Goal: Information Seeking & Learning: Learn about a topic

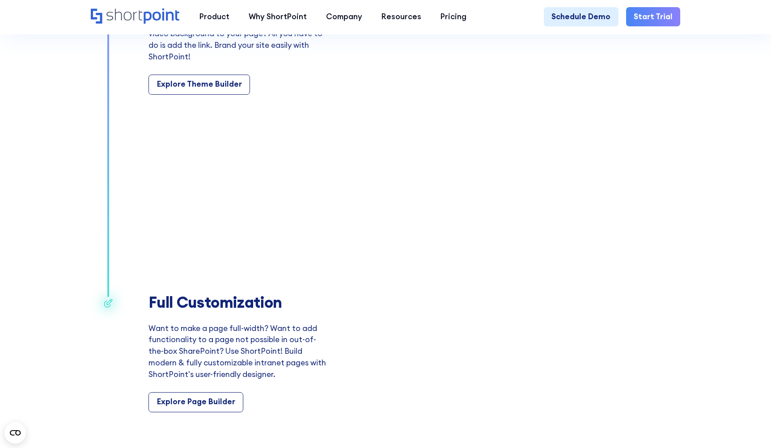
scroll to position [1900, 0]
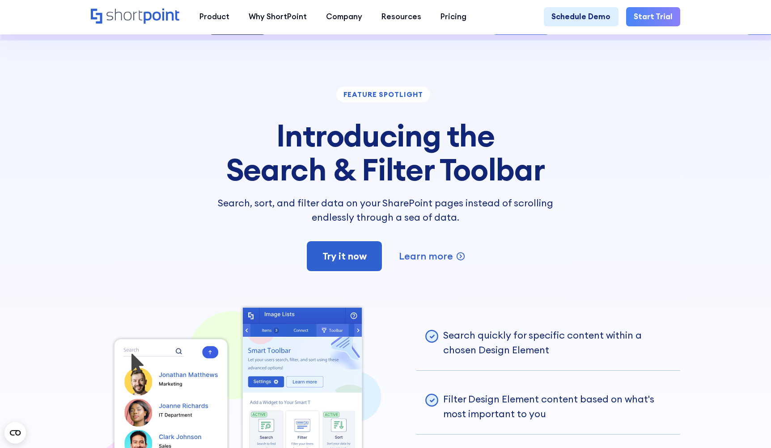
click at [469, 221] on p "Search, sort, and filter data on your SharePoint pages instead of scrolling end…" at bounding box center [385, 210] width 361 height 29
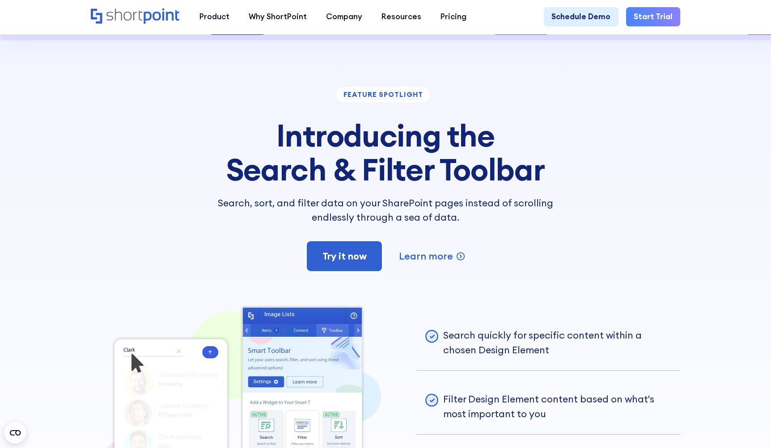
scroll to position [2012, 0]
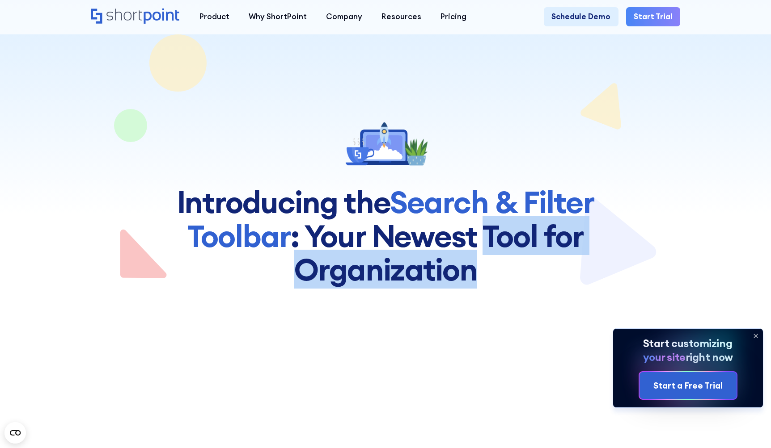
drag, startPoint x: 482, startPoint y: 237, endPoint x: 525, endPoint y: 270, distance: 54.7
click at [525, 270] on h1 "Introducing the Search & Filter Toolbar : Your Newest Too﻿l for Organization" at bounding box center [385, 236] width 462 height 102
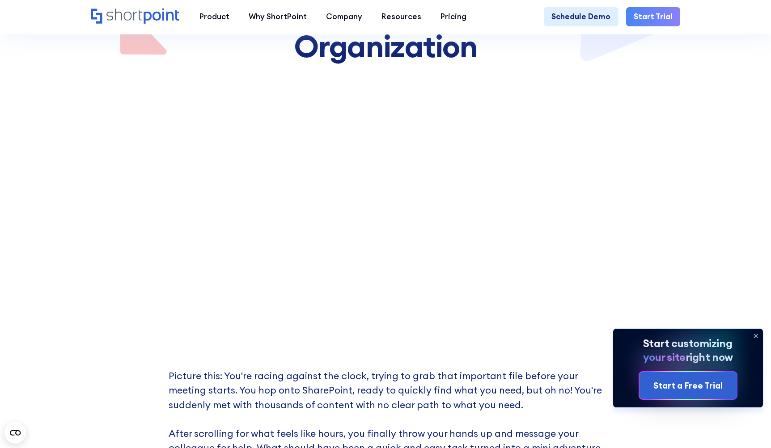
scroll to position [335, 0]
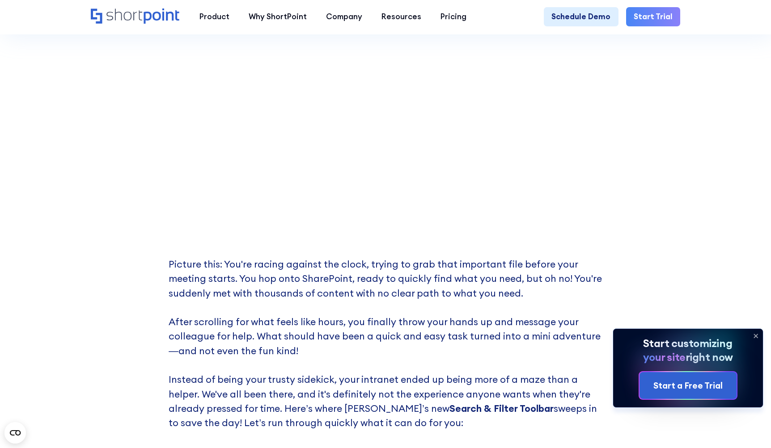
click at [463, 295] on p "Picture this: You're racing against the clock, trying to grab that important fi…" at bounding box center [386, 351] width 434 height 188
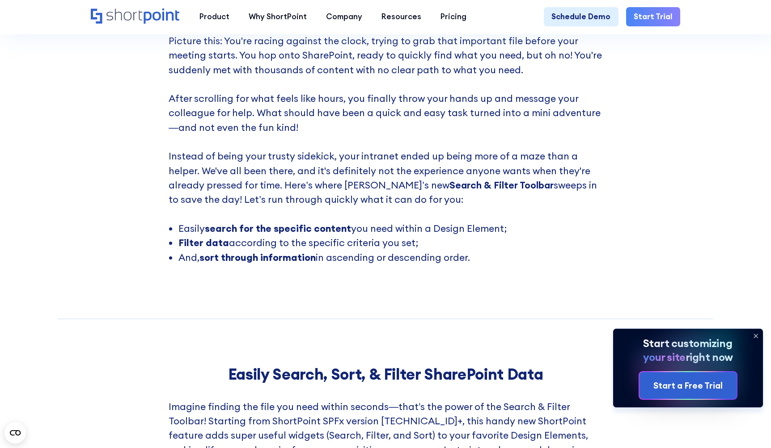
drag, startPoint x: 470, startPoint y: 160, endPoint x: 511, endPoint y: 272, distance: 119.5
click at [511, 265] on div "Picture this: You're racing against the clock, trying to grab that important fi…" at bounding box center [386, 149] width 434 height 231
click at [511, 265] on li "And, sort through information in ascending or descending order." at bounding box center [390, 257] width 424 height 14
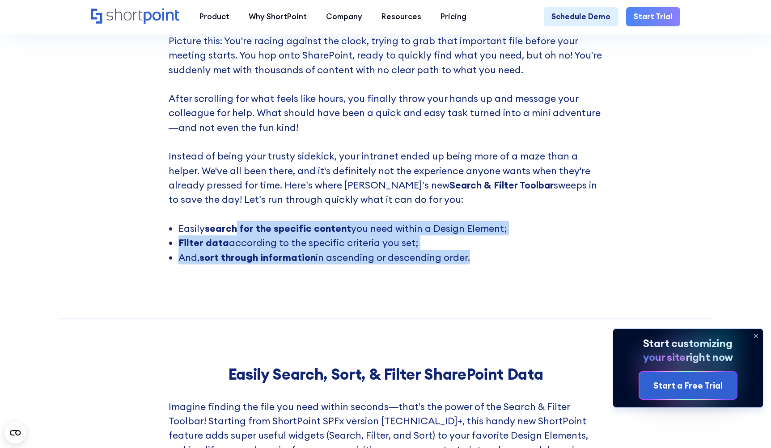
drag, startPoint x: 504, startPoint y: 274, endPoint x: 235, endPoint y: 238, distance: 271.5
click at [235, 235] on strong "search for the specific content" at bounding box center [278, 228] width 146 height 13
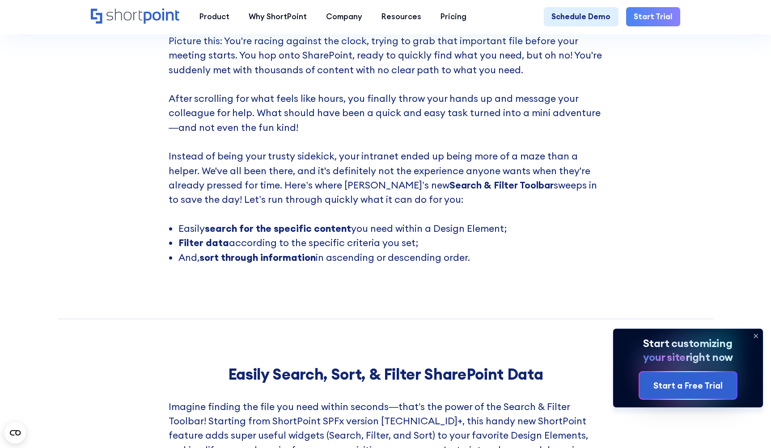
drag, startPoint x: 313, startPoint y: 234, endPoint x: 495, endPoint y: 267, distance: 184.9
click at [495, 265] on ul "Easily search for the specific content you need within a Design Element; Filter…" at bounding box center [386, 242] width 434 height 43
click at [495, 265] on li "And, sort through information in ascending or descending order." at bounding box center [390, 257] width 424 height 14
drag, startPoint x: 496, startPoint y: 268, endPoint x: 204, endPoint y: 236, distance: 293.3
click at [204, 236] on ul "Easily search for the specific content you need within a Design Element; Filter…" at bounding box center [386, 242] width 434 height 43
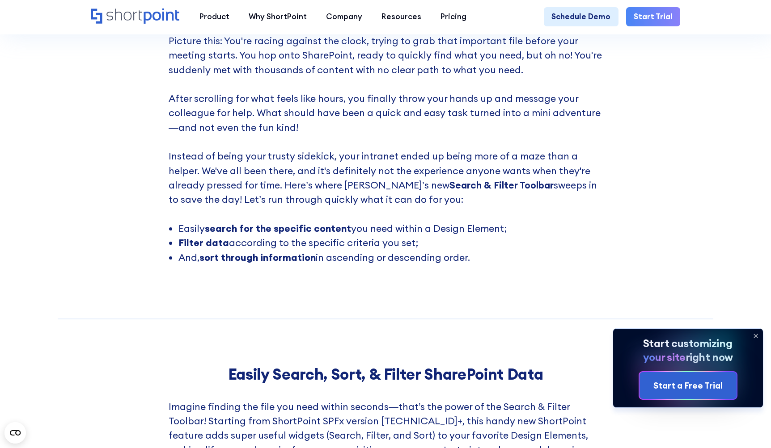
click at [207, 235] on strong "search for the specific content" at bounding box center [278, 228] width 146 height 13
drag, startPoint x: 242, startPoint y: 234, endPoint x: 509, endPoint y: 265, distance: 268.2
click at [509, 265] on ul "Easily search for the specific content you need within a Design Element; Filter…" at bounding box center [386, 242] width 434 height 43
click at [509, 265] on li "And, sort through information in ascending or descending order." at bounding box center [390, 257] width 424 height 14
drag, startPoint x: 493, startPoint y: 270, endPoint x: 183, endPoint y: 238, distance: 311.0
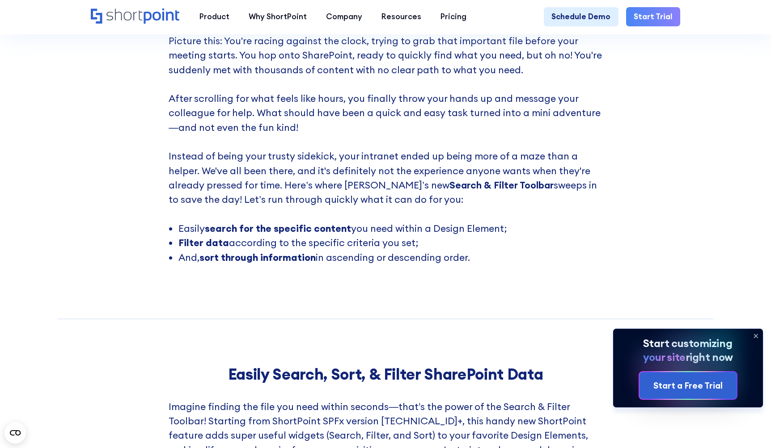
click at [183, 238] on ul "Easily search for the specific content you need within a Design Element; Filter…" at bounding box center [386, 242] width 434 height 43
click at [183, 236] on li "Easily search for the specific content you need within a Design Element;" at bounding box center [390, 228] width 424 height 14
drag, startPoint x: 285, startPoint y: 237, endPoint x: 480, endPoint y: 270, distance: 198.2
click at [480, 265] on ul "Easily search for the specific content you need within a Design Element; Filter…" at bounding box center [386, 242] width 434 height 43
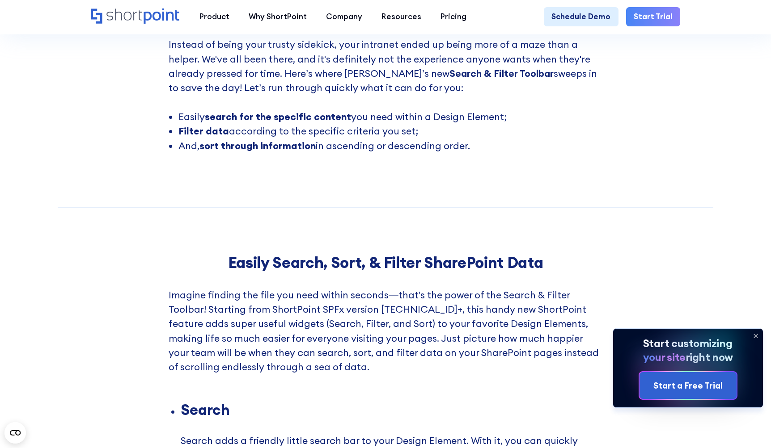
scroll to position [782, 0]
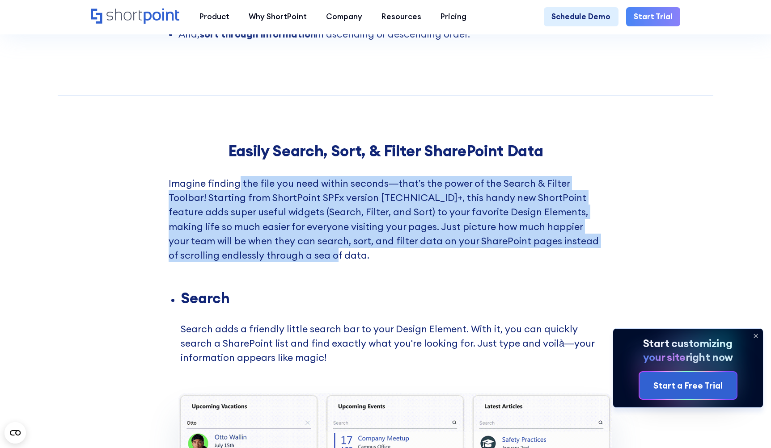
drag, startPoint x: 237, startPoint y: 190, endPoint x: 326, endPoint y: 261, distance: 114.6
click at [326, 261] on p "Imagine finding the file you need within seconds—that’s the power of the Search…" at bounding box center [386, 234] width 434 height 116
click at [327, 261] on p "Imagine finding the file you need within seconds—that’s the power of the Search…" at bounding box center [386, 234] width 434 height 116
click at [332, 227] on p "Imagine finding the file you need within seconds—that’s the power of the Search…" at bounding box center [386, 234] width 434 height 116
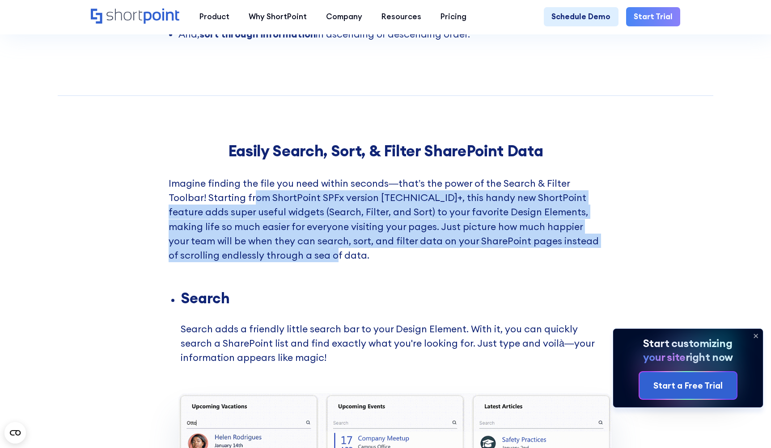
drag, startPoint x: 255, startPoint y: 207, endPoint x: 351, endPoint y: 262, distance: 110.5
click at [351, 262] on p "Imagine finding the file you need within seconds—that’s the power of the Search…" at bounding box center [386, 234] width 434 height 116
click at [351, 263] on p "Imagine finding the file you need within seconds—that’s the power of the Search…" at bounding box center [386, 234] width 434 height 116
drag, startPoint x: 351, startPoint y: 263, endPoint x: 226, endPoint y: 207, distance: 137.3
click at [226, 207] on p "Imagine finding the file you need within seconds—that’s the power of the Search…" at bounding box center [386, 234] width 434 height 116
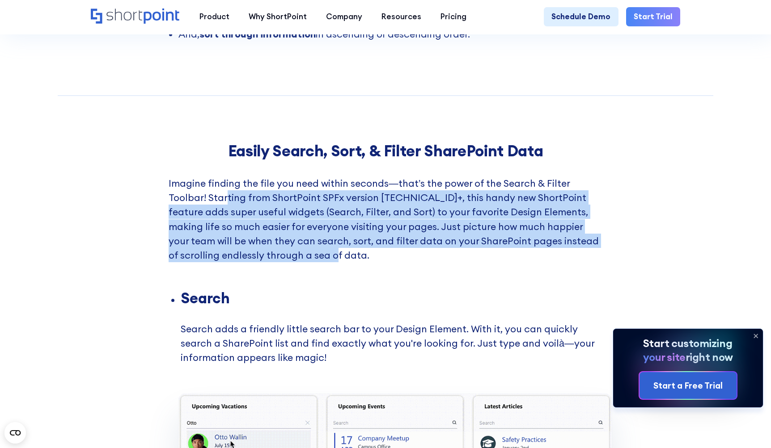
click at [340, 221] on p "Imagine finding the file you need within seconds—that’s the power of the Search…" at bounding box center [386, 234] width 434 height 116
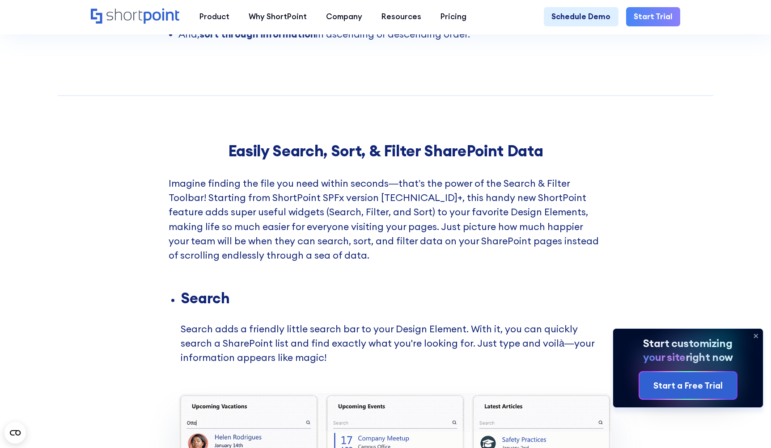
scroll to position [1006, 0]
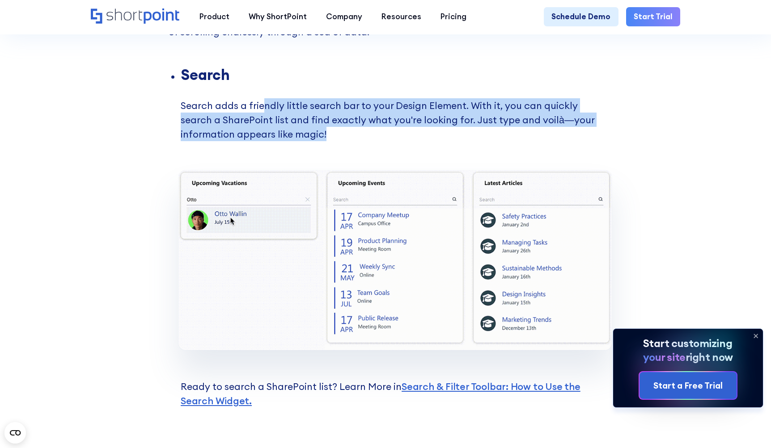
drag, startPoint x: 264, startPoint y: 115, endPoint x: 341, endPoint y: 147, distance: 83.6
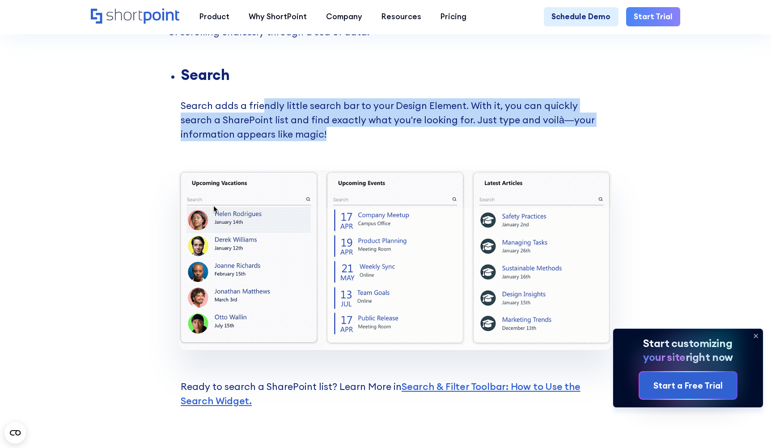
click at [341, 147] on li "Search Search adds a friendly little search bar to your Design Element. With it…" at bounding box center [392, 119] width 422 height 102
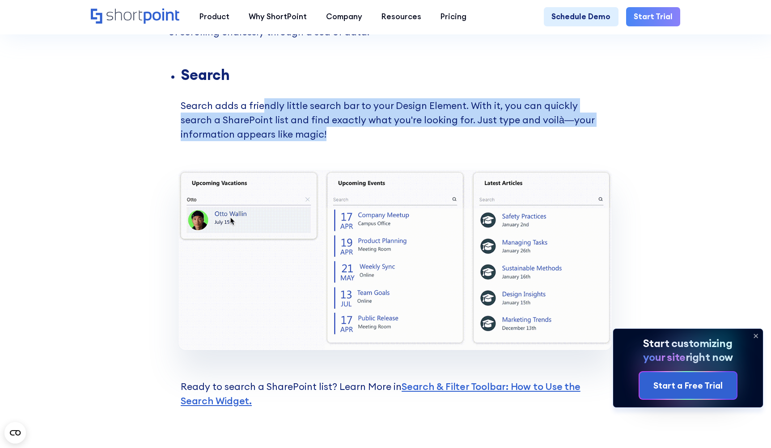
drag, startPoint x: 341, startPoint y: 147, endPoint x: 353, endPoint y: 148, distance: 12.2
click at [341, 147] on li "Search Search adds a friendly little search bar to your Design Element. With it…" at bounding box center [392, 119] width 422 height 102
click at [353, 148] on li "Search Search adds a friendly little search bar to your Design Element. With it…" at bounding box center [392, 119] width 422 height 102
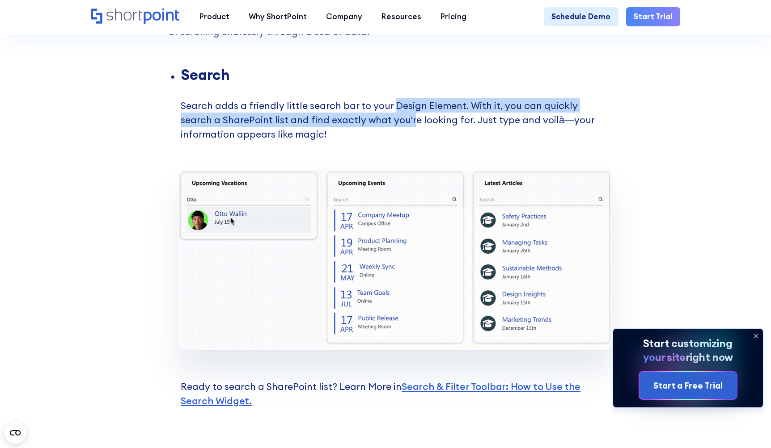
drag, startPoint x: 393, startPoint y: 117, endPoint x: 412, endPoint y: 139, distance: 29.1
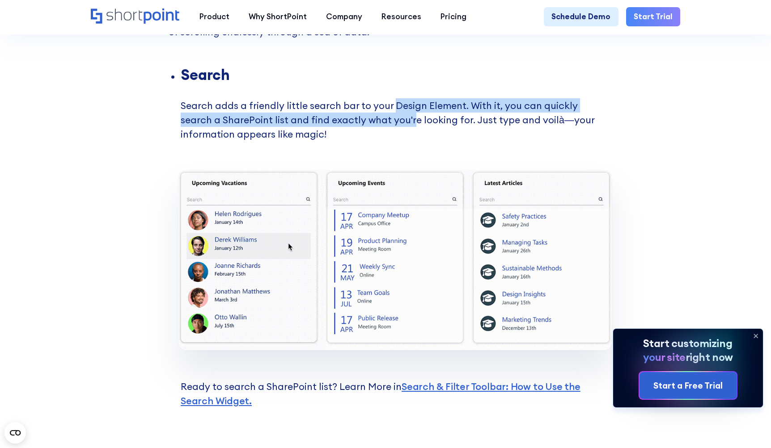
click at [412, 139] on li "Search Search adds a friendly little search bar to your Design Element. With it…" at bounding box center [392, 119] width 422 height 102
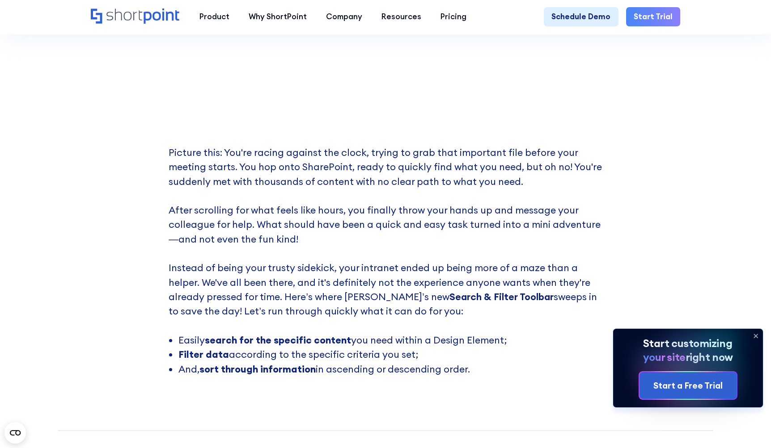
scroll to position [559, 0]
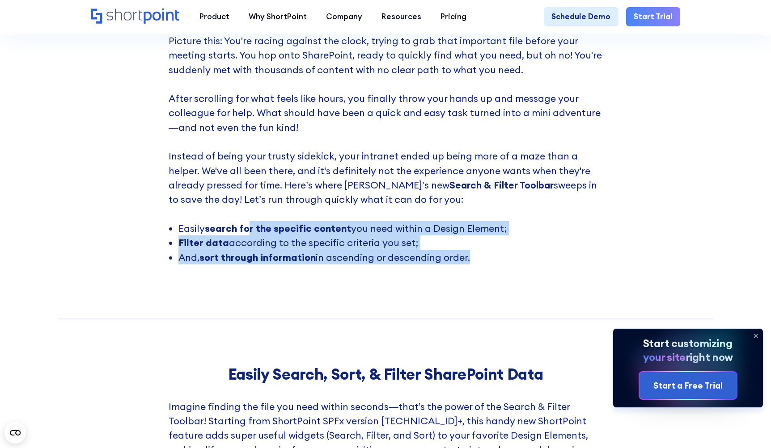
drag, startPoint x: 307, startPoint y: 235, endPoint x: 503, endPoint y: 275, distance: 199.6
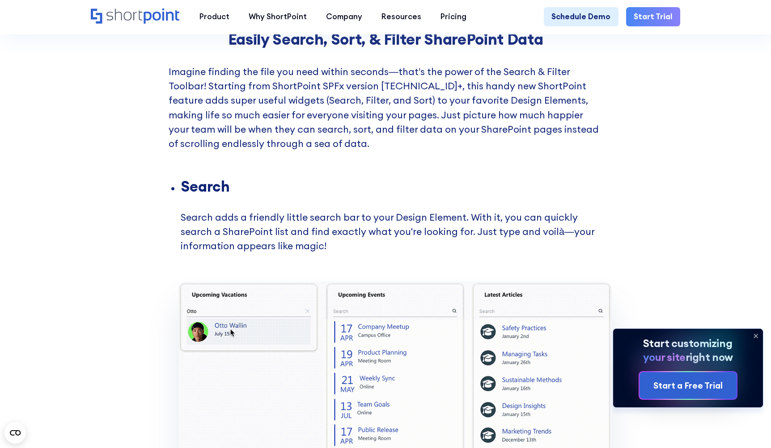
scroll to position [1006, 0]
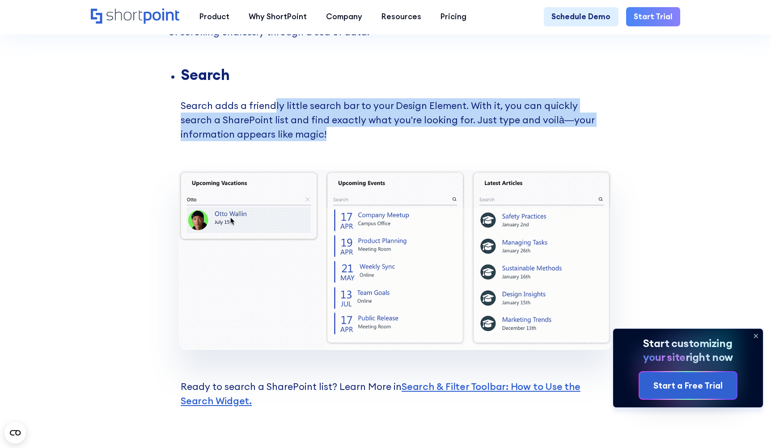
drag, startPoint x: 272, startPoint y: 118, endPoint x: 355, endPoint y: 147, distance: 87.1
click at [355, 147] on li "Search Search adds a friendly little search bar to your Design Element. With it…" at bounding box center [392, 119] width 422 height 102
drag, startPoint x: 363, startPoint y: 147, endPoint x: 233, endPoint y: 122, distance: 132.4
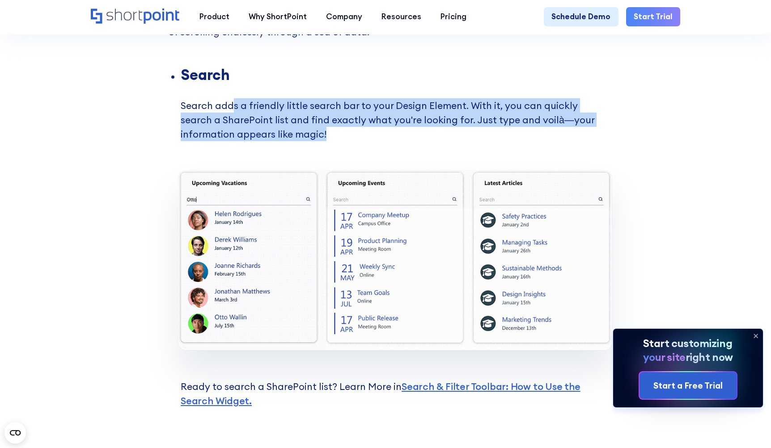
click at [233, 122] on li "Search Search adds a friendly little search bar to your Design Element. With it…" at bounding box center [392, 119] width 422 height 102
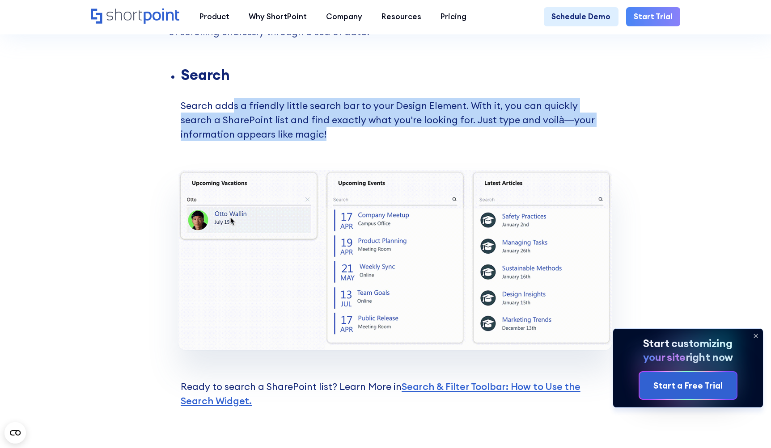
click at [233, 122] on li "Search Search adds a friendly little search bar to your Design Element. With it…" at bounding box center [392, 119] width 422 height 102
drag, startPoint x: 359, startPoint y: 134, endPoint x: 385, endPoint y: 147, distance: 28.6
click at [385, 147] on li "Search Search adds a friendly little search bar to your Design Element. With it…" at bounding box center [392, 119] width 422 height 102
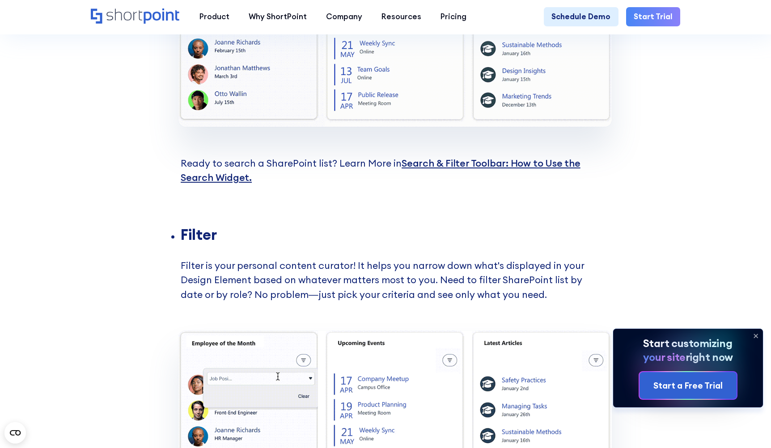
scroll to position [1341, 0]
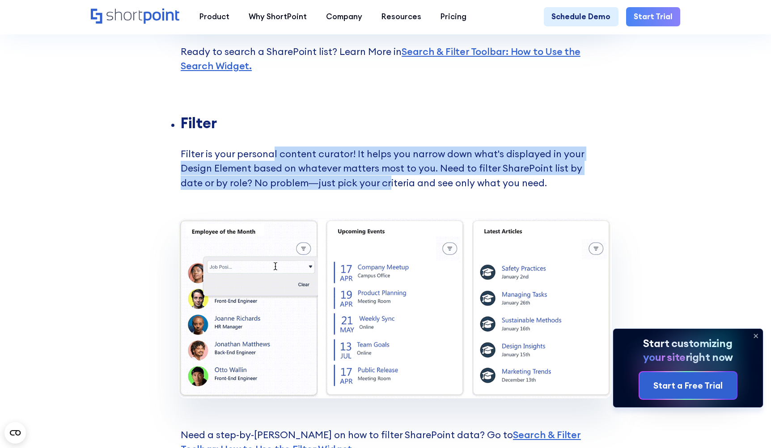
drag, startPoint x: 271, startPoint y: 167, endPoint x: 364, endPoint y: 199, distance: 98.6
click at [364, 199] on li "Filter Filter is your personal content curator! It helps you narrow down what's…" at bounding box center [392, 167] width 422 height 102
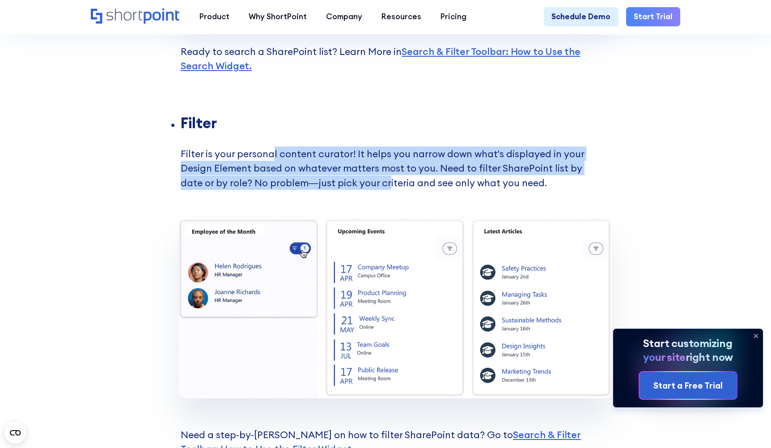
click at [364, 199] on li "Filter Filter is your personal content curator! It helps you narrow down what's…" at bounding box center [392, 167] width 422 height 102
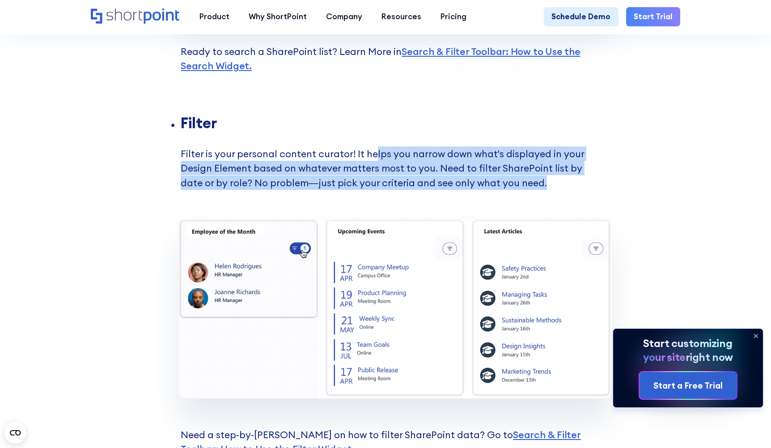
drag, startPoint x: 374, startPoint y: 176, endPoint x: 522, endPoint y: 203, distance: 150.4
click at [522, 203] on li "Filter Filter is your personal content curator! It helps you narrow down what's…" at bounding box center [392, 167] width 422 height 102
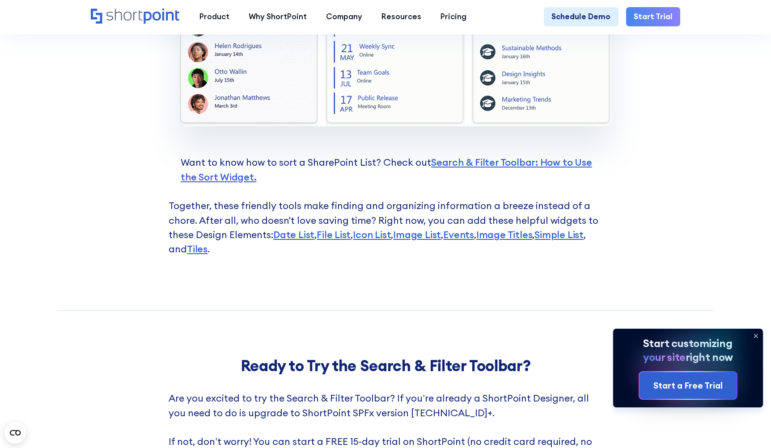
scroll to position [2235, 0]
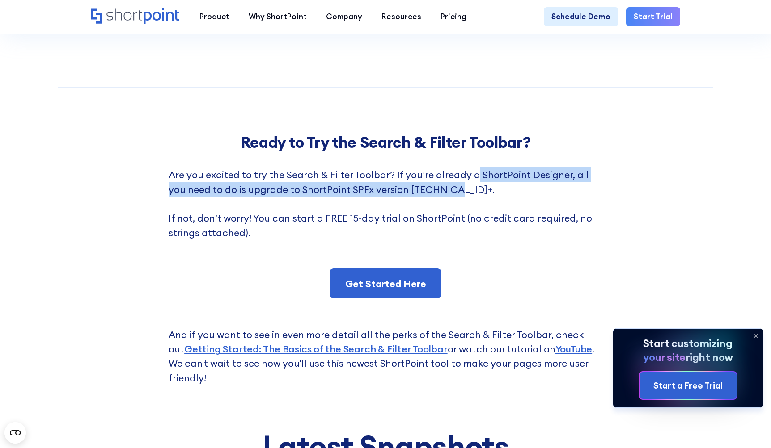
drag, startPoint x: 473, startPoint y: 199, endPoint x: 483, endPoint y: 218, distance: 21.6
click at [483, 218] on p "Are you excited to try the Search & Filter Toolbar? If you’re already a ShortPo…" at bounding box center [386, 218] width 434 height 101
click at [482, 218] on p "Are you excited to try the Search & Filter Toolbar? If you’re already a ShortPo…" at bounding box center [386, 218] width 434 height 101
drag, startPoint x: 470, startPoint y: 213, endPoint x: 423, endPoint y: 200, distance: 48.8
click at [423, 200] on p "Are you excited to try the Search & Filter Toolbar? If you’re already a ShortPo…" at bounding box center [386, 218] width 434 height 101
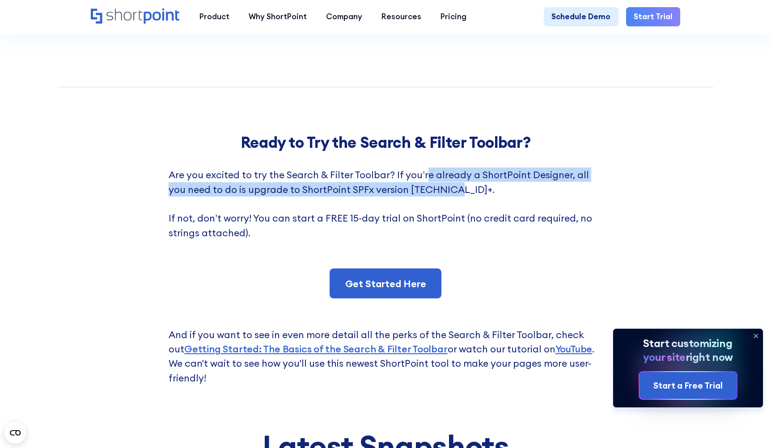
click at [423, 200] on p "Are you excited to try the Search & Filter Toolbar? If you’re already a ShortPo…" at bounding box center [386, 218] width 434 height 101
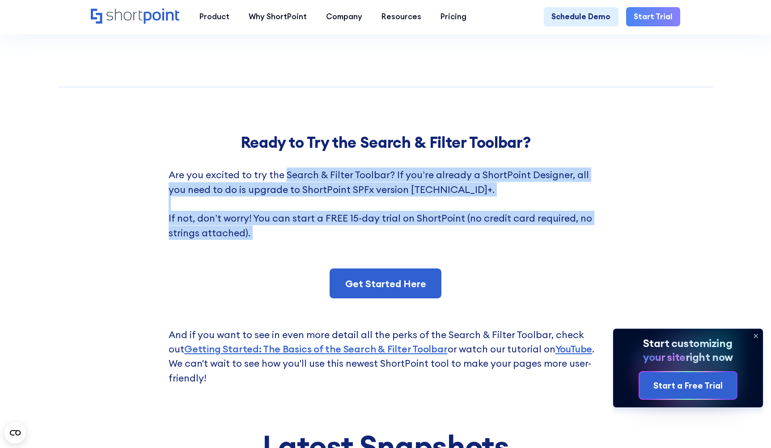
drag, startPoint x: 284, startPoint y: 192, endPoint x: 449, endPoint y: 272, distance: 183.6
click at [449, 272] on div "Ready to Try the Search & Filter Toolbar? Are you excited to try the Search & F…" at bounding box center [386, 260] width 434 height 252
click at [450, 269] on p "Are you excited to try the Search & Filter Toolbar? If you’re already a ShortPo…" at bounding box center [386, 218] width 434 height 101
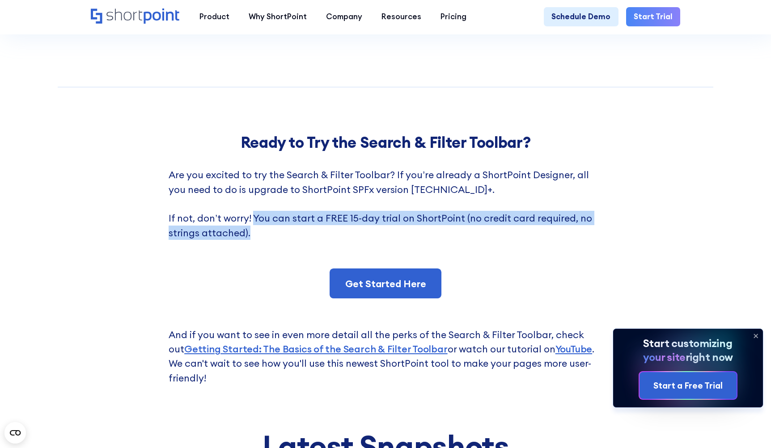
drag, startPoint x: 275, startPoint y: 253, endPoint x: 295, endPoint y: 266, distance: 23.1
click at [295, 266] on p "Are you excited to try the Search & Filter Toolbar? If you’re already a ShortPo…" at bounding box center [386, 218] width 434 height 101
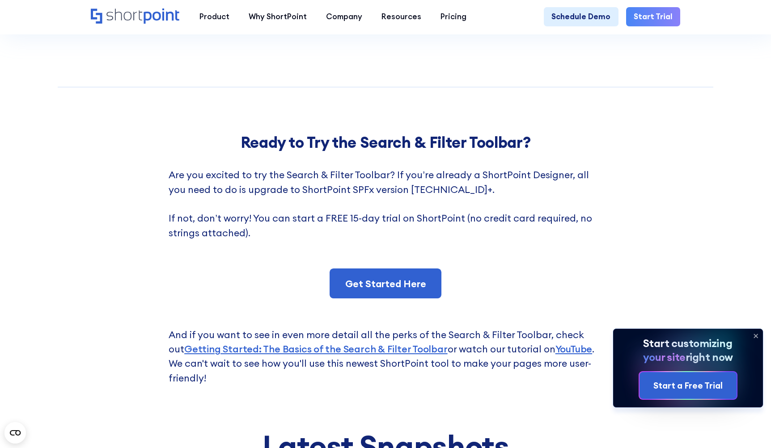
scroll to position [2347, 0]
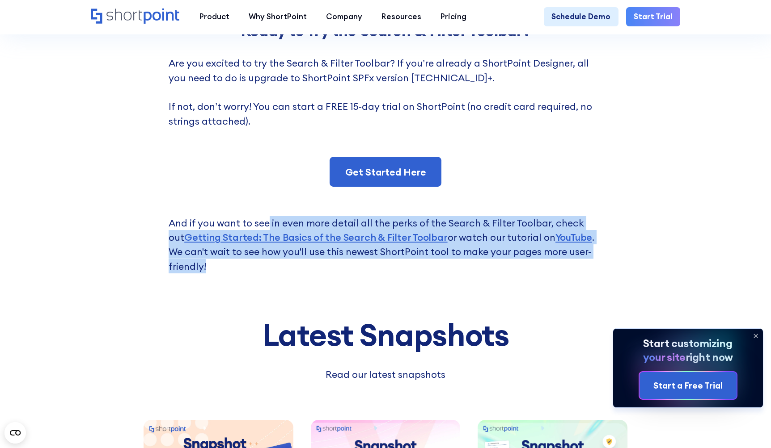
drag, startPoint x: 271, startPoint y: 251, endPoint x: 470, endPoint y: 300, distance: 204.8
click at [470, 274] on p "And if you want to see in even more detail all the perks of the Search & Filter…" at bounding box center [386, 230] width 434 height 87
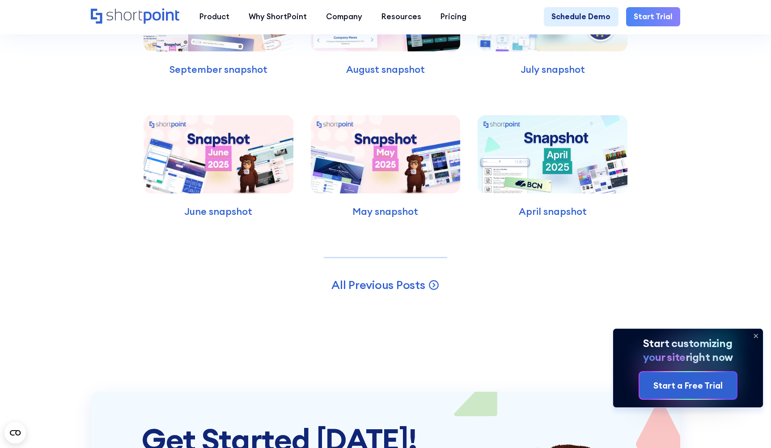
scroll to position [2459, 0]
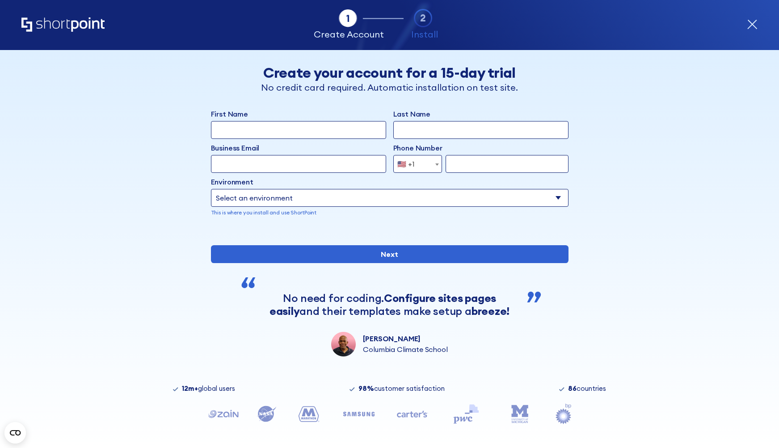
scroll to position [37, 0]
